Goal: Transaction & Acquisition: Book appointment/travel/reservation

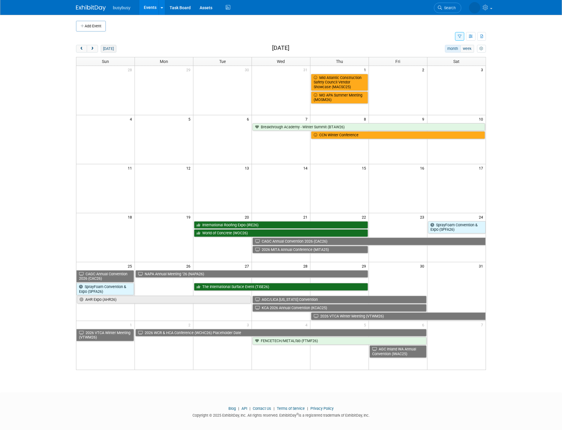
click at [109, 49] on button "today" at bounding box center [109, 49] width 16 height 8
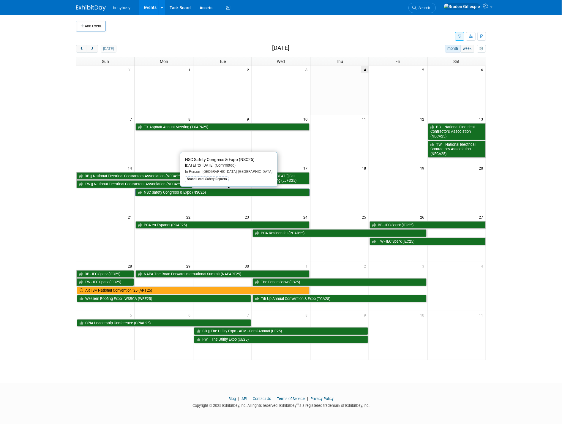
click at [268, 194] on link "NSC Safety Congress & Expo (NSC25)" at bounding box center [222, 193] width 174 height 8
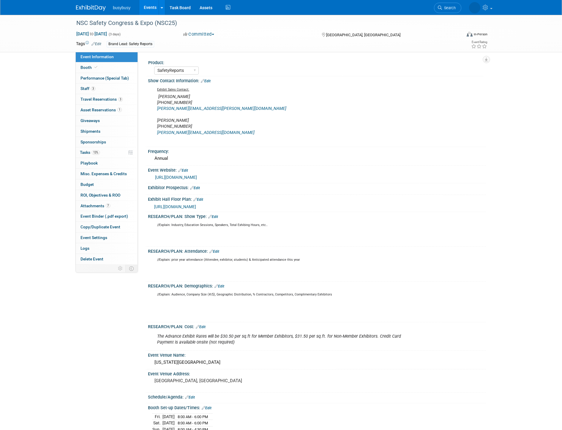
select select "SafetyReports"
click at [82, 8] on img at bounding box center [91, 8] width 30 height 6
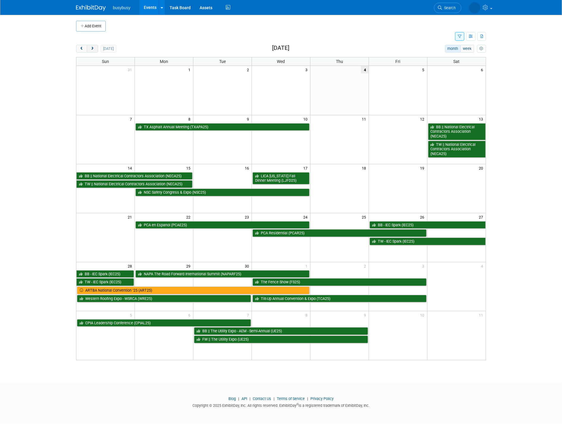
click at [96, 50] on button "next" at bounding box center [92, 49] width 11 height 8
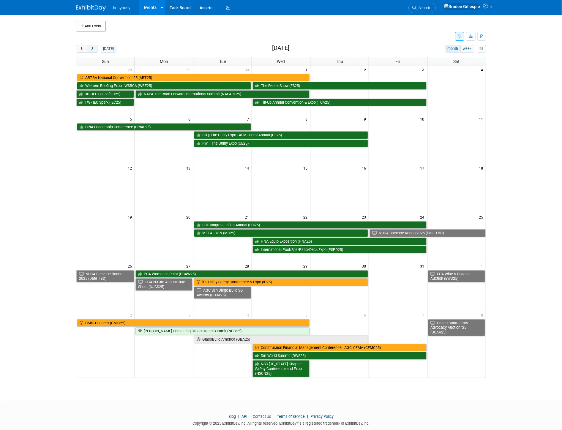
click at [96, 50] on button "next" at bounding box center [92, 49] width 11 height 8
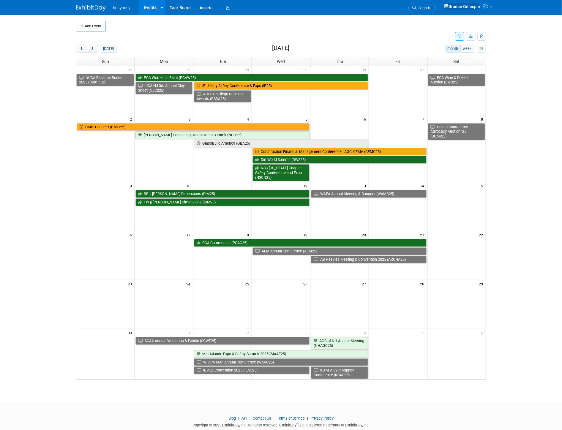
click at [390, 12] on div "busybusy Events Add Event Bulk Upload Events Shareable Event Boards Recently Vi…" at bounding box center [281, 7] width 410 height 15
click at [436, 10] on link "Search" at bounding box center [421, 8] width 27 height 10
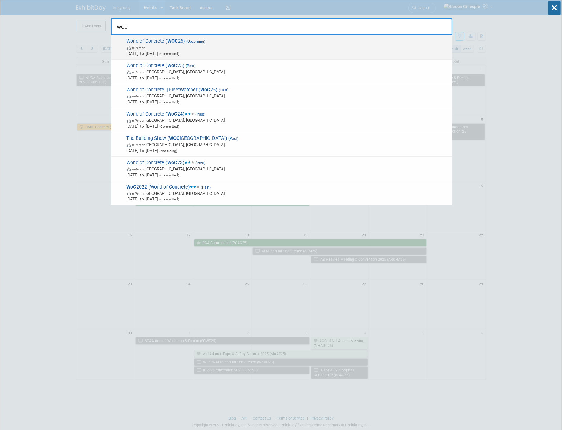
type input "woc"
click at [339, 48] on span "In-Person" at bounding box center [288, 48] width 322 height 6
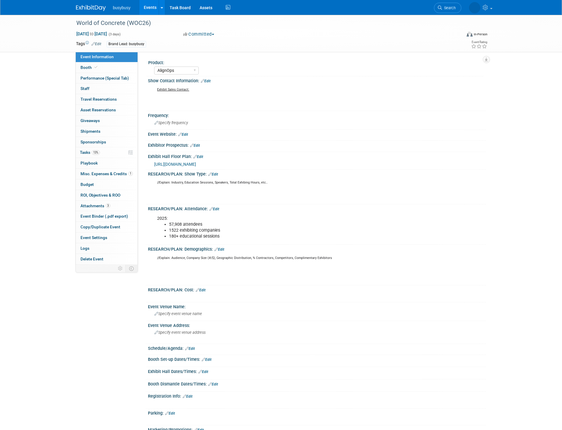
select select "AlignOps"
click at [113, 66] on link "Booth" at bounding box center [107, 67] width 62 height 10
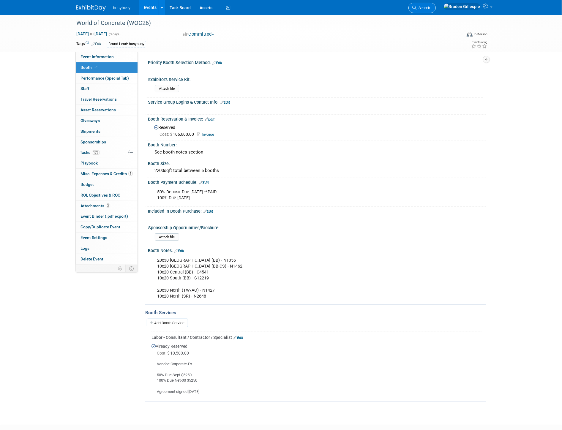
click at [430, 7] on span "Search" at bounding box center [424, 8] width 14 height 4
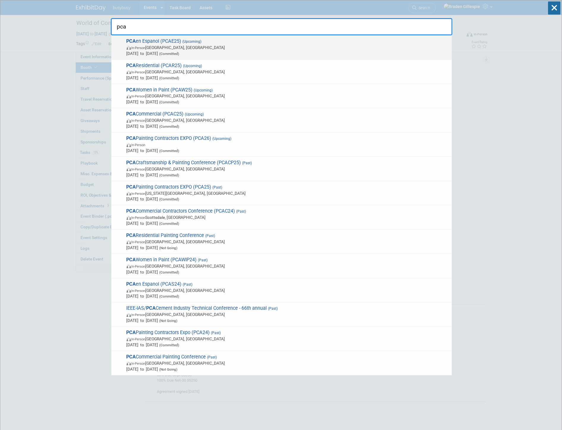
type input "pca"
click at [278, 57] on div "PCA en Espanol (PCAE25) (Upcoming) In-Person San Antonio, TX Sep 22, 2025 to Se…" at bounding box center [281, 47] width 340 height 24
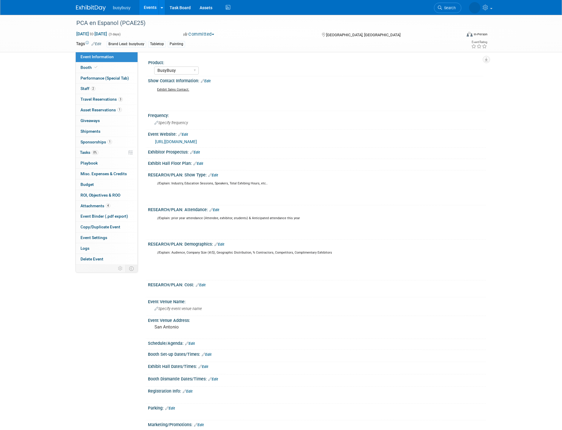
select select "BusyBusy"
click at [119, 100] on span "3" at bounding box center [120, 99] width 4 height 4
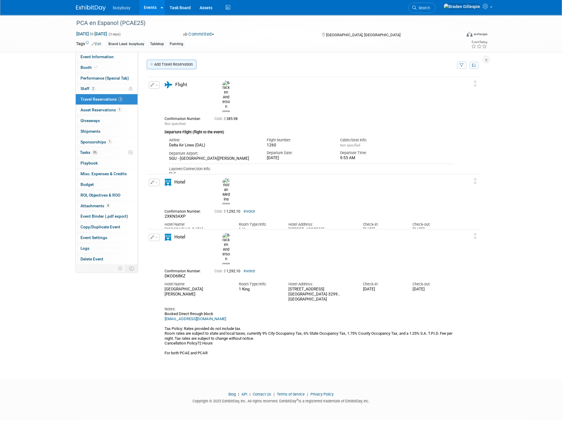
click at [181, 67] on link "Add Travel Reservation" at bounding box center [172, 65] width 50 height 10
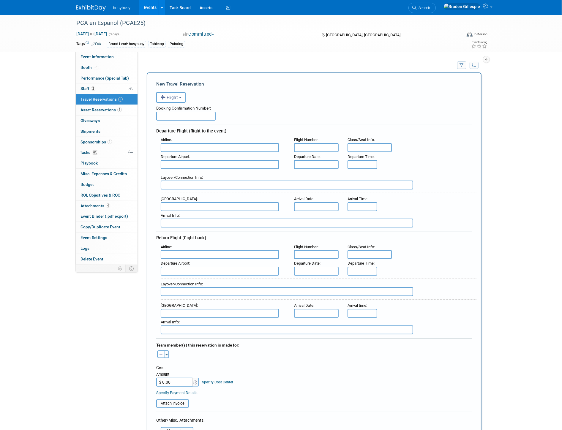
click at [210, 250] on input "text" at bounding box center [220, 254] width 118 height 9
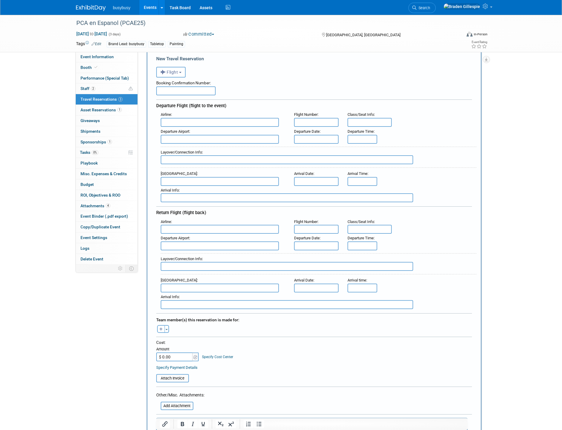
scroll to position [99, 0]
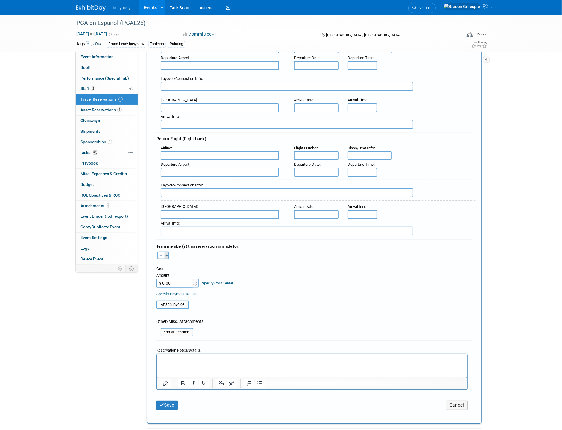
click at [165, 252] on button "Toggle Dropdown" at bounding box center [167, 256] width 4 height 8
click at [185, 305] on label "[PERSON_NAME]" at bounding box center [197, 310] width 73 height 11
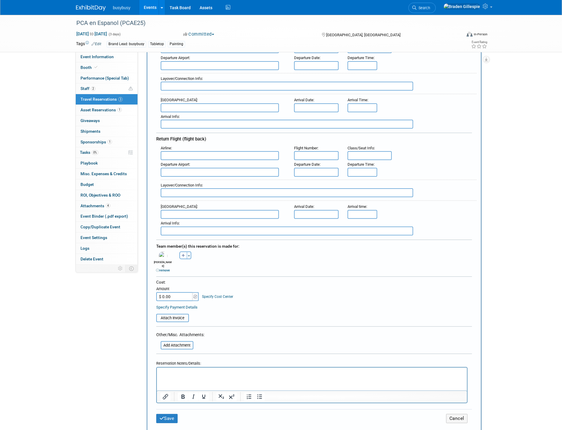
click at [184, 376] on html at bounding box center [312, 371] width 310 height 9
click at [161, 374] on p "339.48" at bounding box center [311, 373] width 303 height 6
click at [206, 169] on input "text" at bounding box center [220, 172] width 118 height 9
click at [212, 177] on span "SAT - [GEOGRAPHIC_DATA]" at bounding box center [223, 182] width 124 height 10
type input "SAT - [GEOGRAPHIC_DATA]"
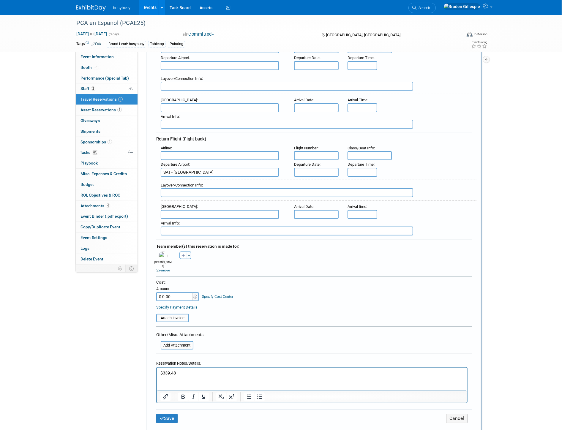
click at [210, 211] on input "text" at bounding box center [220, 214] width 118 height 9
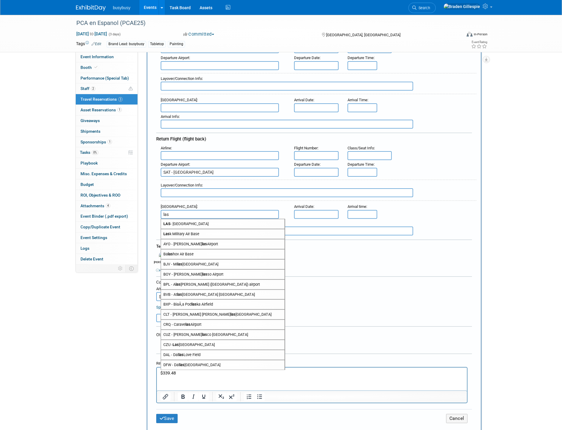
click at [214, 219] on span "LAS - [GEOGRAPHIC_DATA]" at bounding box center [223, 224] width 124 height 10
type input "LAS - [GEOGRAPHIC_DATA]"
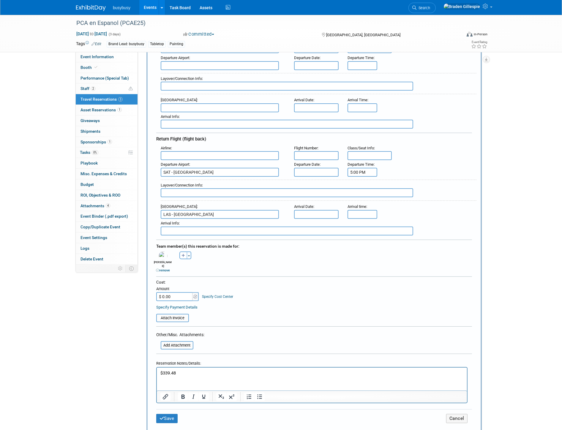
click at [368, 168] on input "5:00 PM" at bounding box center [363, 172] width 30 height 9
drag, startPoint x: 369, startPoint y: 167, endPoint x: 337, endPoint y: 166, distance: 32.1
click at [337, 166] on div "Departure Airport : SAT - [GEOGRAPHIC_DATA] Departure Date : Departure Time : 5…" at bounding box center [316, 168] width 320 height 17
type input "6:15 AM"
click at [371, 210] on input "5:00 PM" at bounding box center [363, 214] width 30 height 9
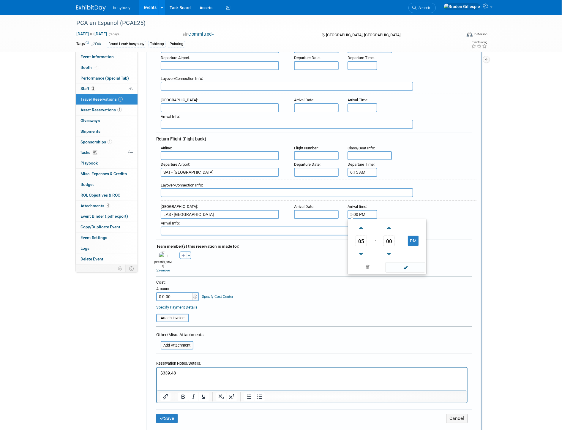
drag, startPoint x: 348, startPoint y: 210, endPoint x: 336, endPoint y: 208, distance: 12.0
click at [339, 209] on div "Arrival Airport : [GEOGRAPHIC_DATA] Arrival Date : Arrival time : 5:00 PM 05 : …" at bounding box center [316, 210] width 320 height 17
type input "7:00 AM"
click at [332, 168] on input "text" at bounding box center [316, 172] width 45 height 9
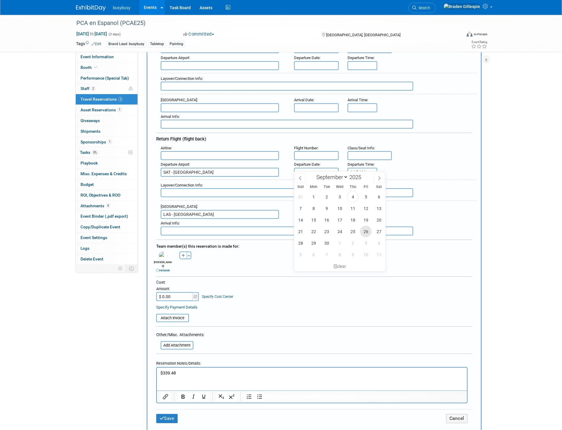
click at [366, 233] on span "26" at bounding box center [366, 232] width 12 height 12
type input "[DATE]"
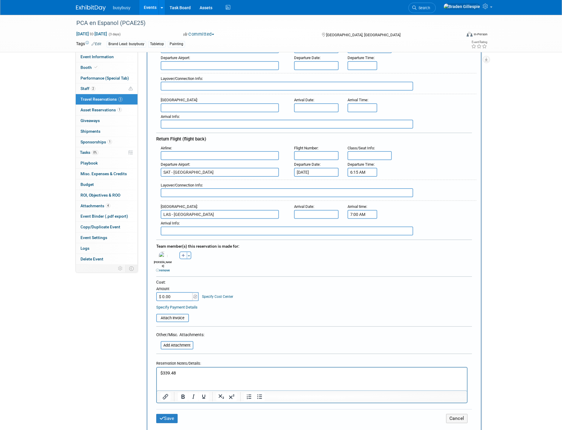
click at [330, 210] on input "text" at bounding box center [316, 214] width 45 height 9
click at [365, 274] on span "26" at bounding box center [366, 273] width 12 height 12
type input "[DATE]"
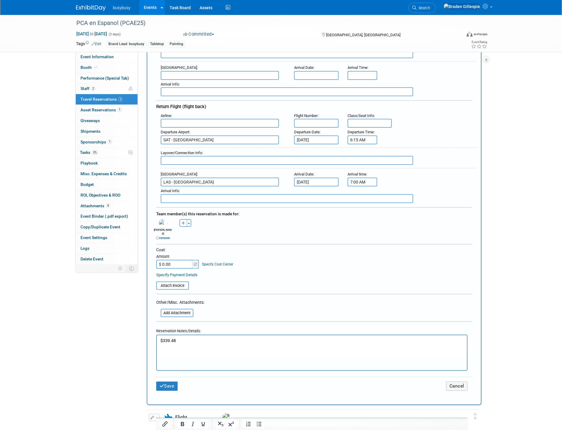
scroll to position [132, 0]
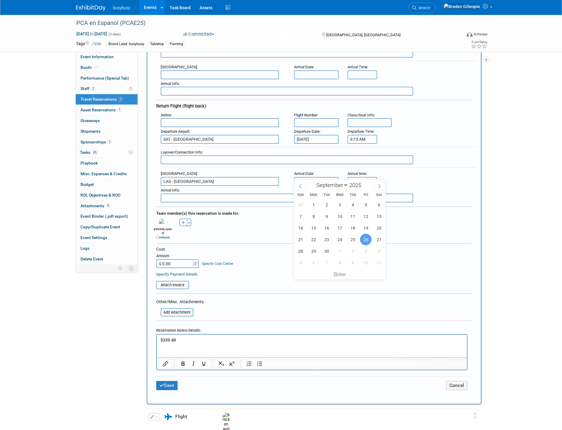
click at [160, 339] on p "$339.48" at bounding box center [311, 340] width 303 height 6
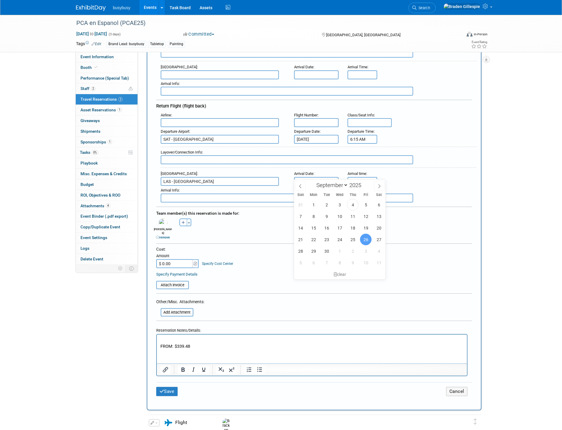
click at [166, 338] on p "Rich Text Area. Press ALT-0 for help." at bounding box center [311, 340] width 303 height 6
click at [205, 339] on p "TO:" at bounding box center [311, 340] width 303 height 6
click at [446, 187] on div "Arrival Info :" at bounding box center [319, 190] width 316 height 7
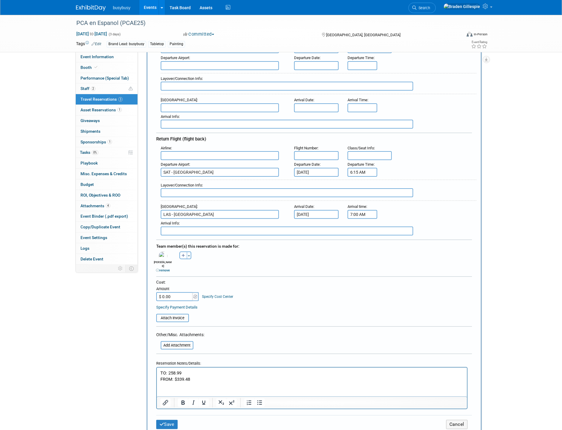
scroll to position [33, 0]
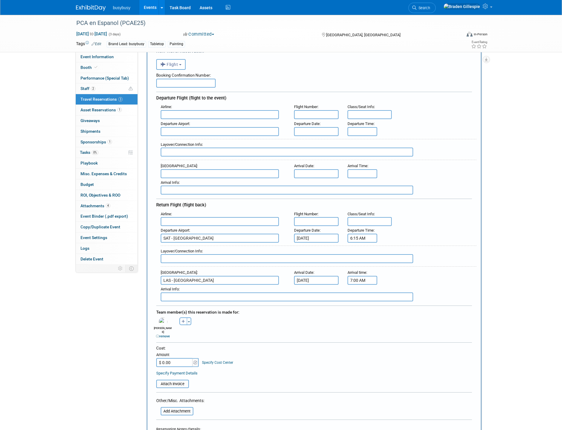
click at [323, 130] on input "text" at bounding box center [316, 131] width 45 height 9
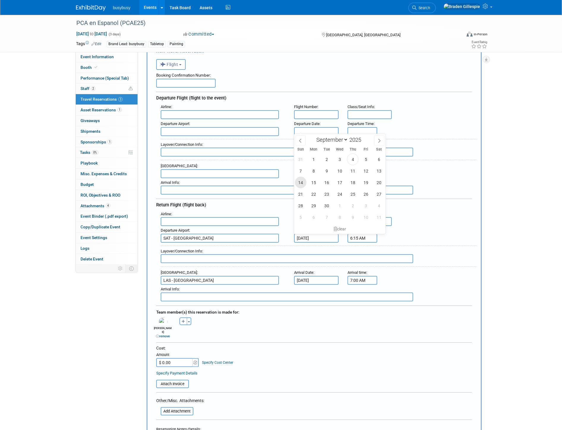
click at [302, 184] on span "14" at bounding box center [301, 183] width 12 height 12
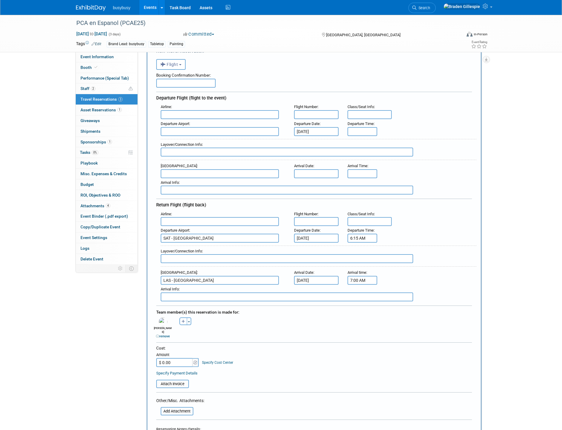
click at [317, 131] on input "[DATE]" at bounding box center [316, 131] width 45 height 9
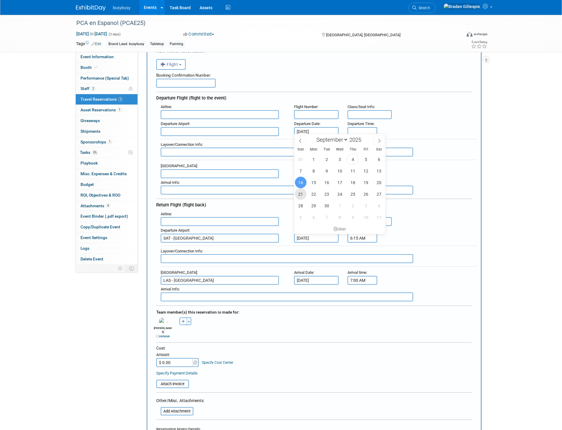
click at [302, 195] on span "21" at bounding box center [301, 194] width 12 height 12
type input "[DATE]"
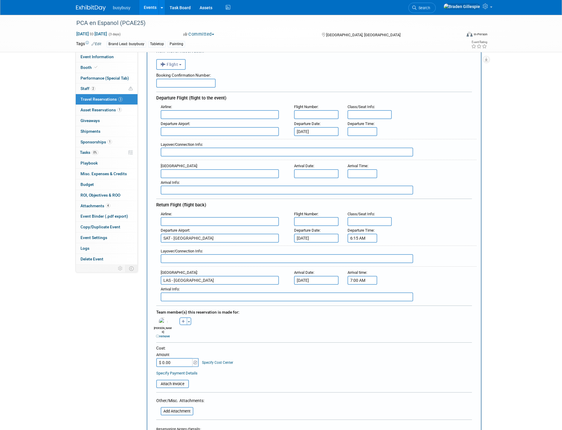
click at [312, 172] on body "busybusy Events Add Event Bulk Upload Events Shareable Event Boards Recently Vi…" at bounding box center [281, 182] width 562 height 430
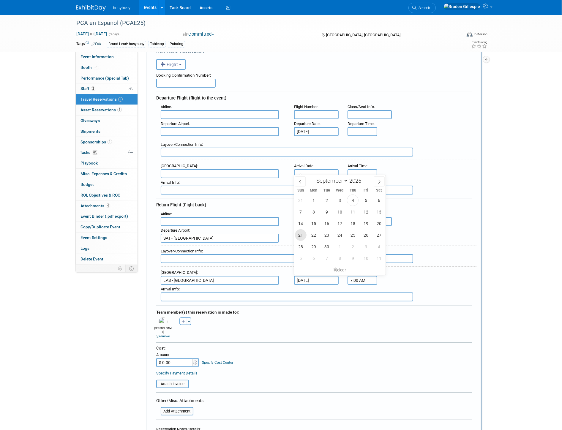
click at [303, 236] on span "21" at bounding box center [301, 235] width 12 height 12
type input "[DATE]"
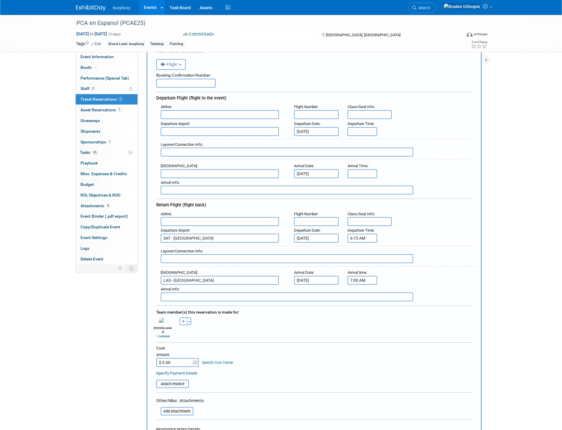
click at [213, 129] on input "text" at bounding box center [220, 131] width 118 height 9
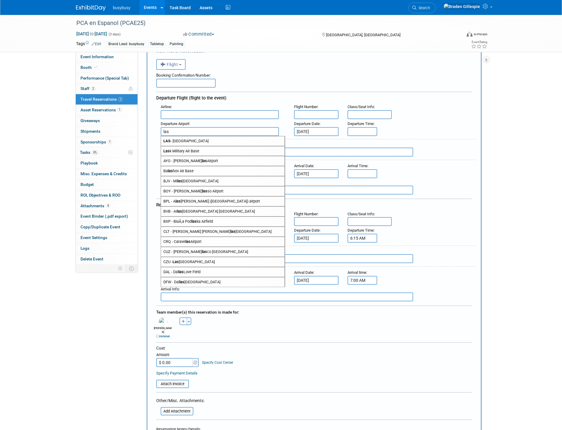
click at [211, 137] on span "LAS - [GEOGRAPHIC_DATA]" at bounding box center [223, 141] width 124 height 10
type input "LAS - [GEOGRAPHIC_DATA]"
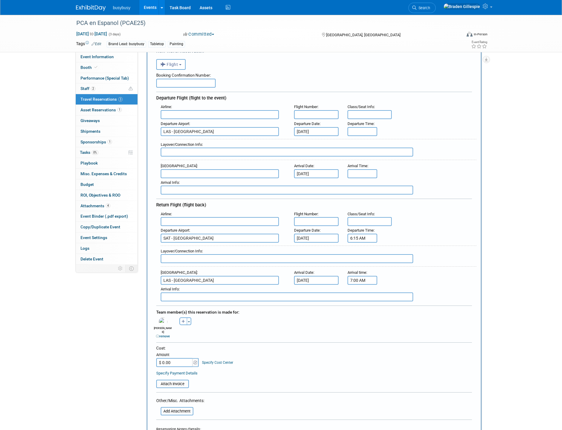
click at [209, 170] on input "text" at bounding box center [220, 173] width 118 height 9
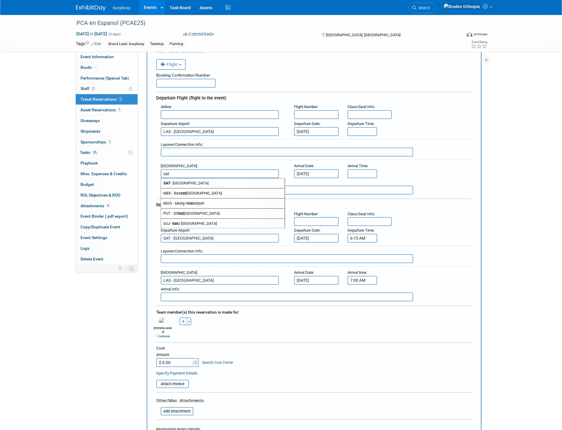
click at [208, 180] on span "SAT - [GEOGRAPHIC_DATA]" at bounding box center [223, 184] width 124 height 10
type input "SAT - [GEOGRAPHIC_DATA]"
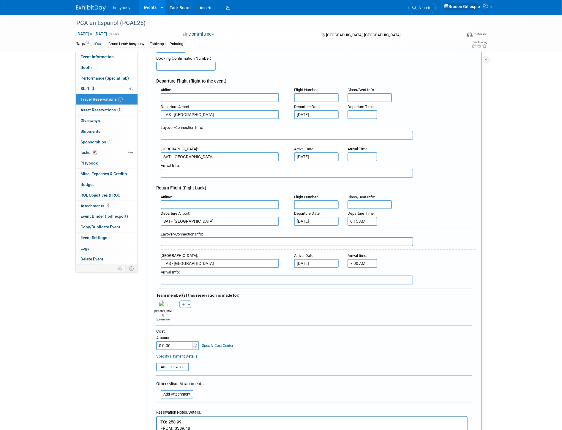
scroll to position [66, 0]
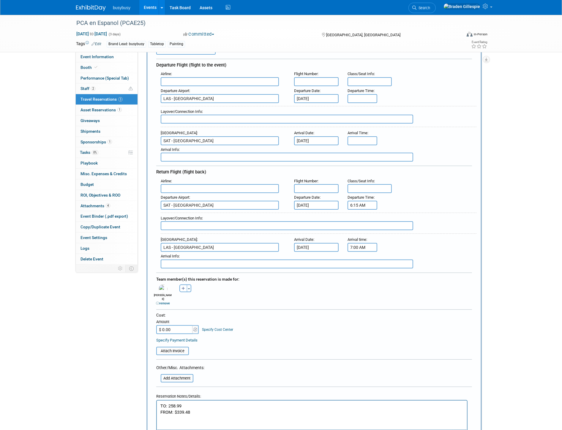
click at [184, 325] on input "$ 0.00" at bounding box center [174, 329] width 37 height 9
type input "$ 598.47"
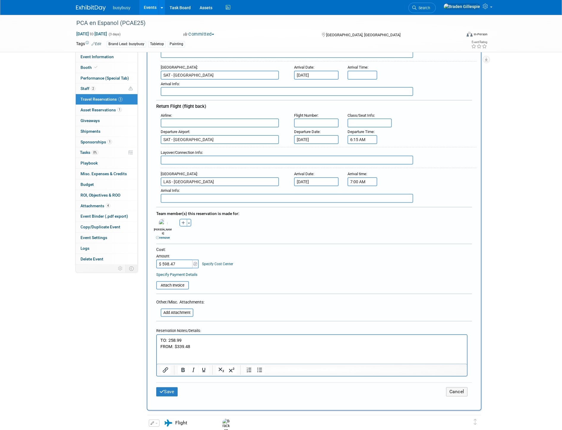
scroll to position [132, 0]
click at [159, 339] on html "TO: 258.99 FROM: $339.48" at bounding box center [312, 342] width 310 height 15
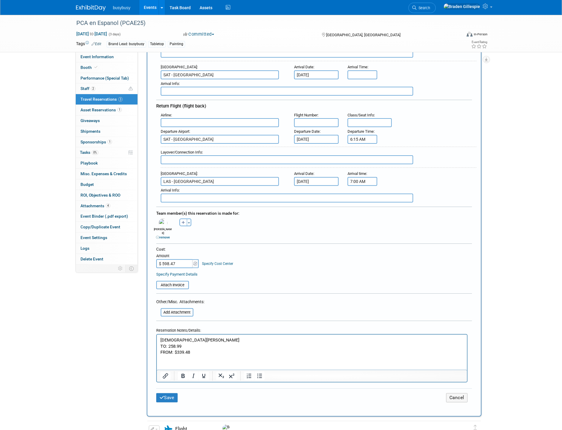
click at [168, 393] on button "Save" at bounding box center [166, 397] width 21 height 9
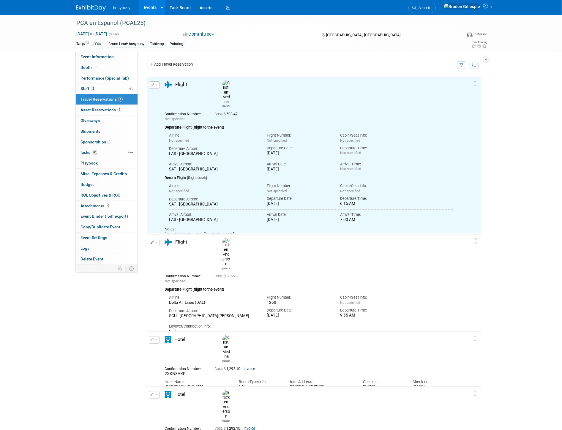
scroll to position [0, 0]
